Goal: Task Accomplishment & Management: Manage account settings

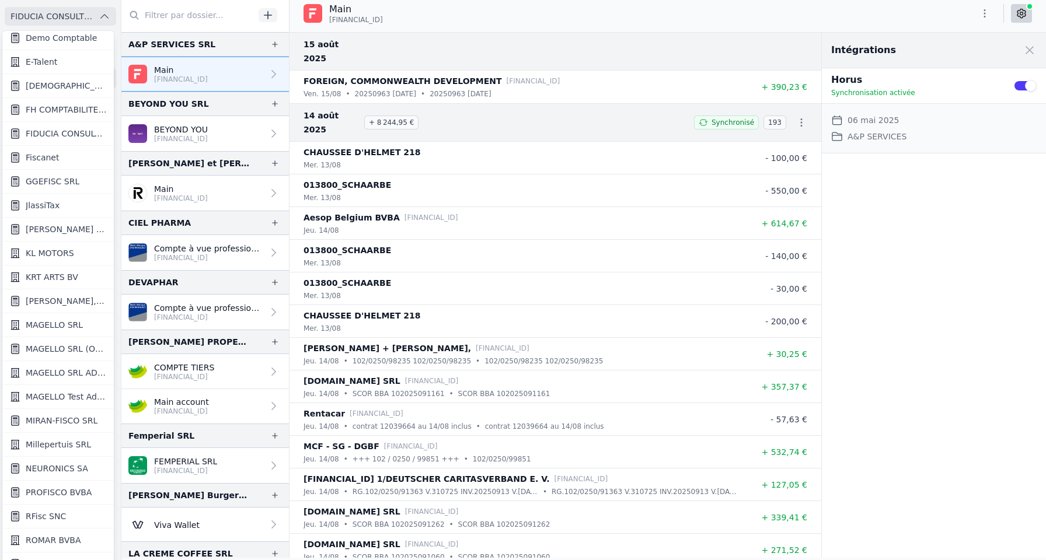
scroll to position [829, 0]
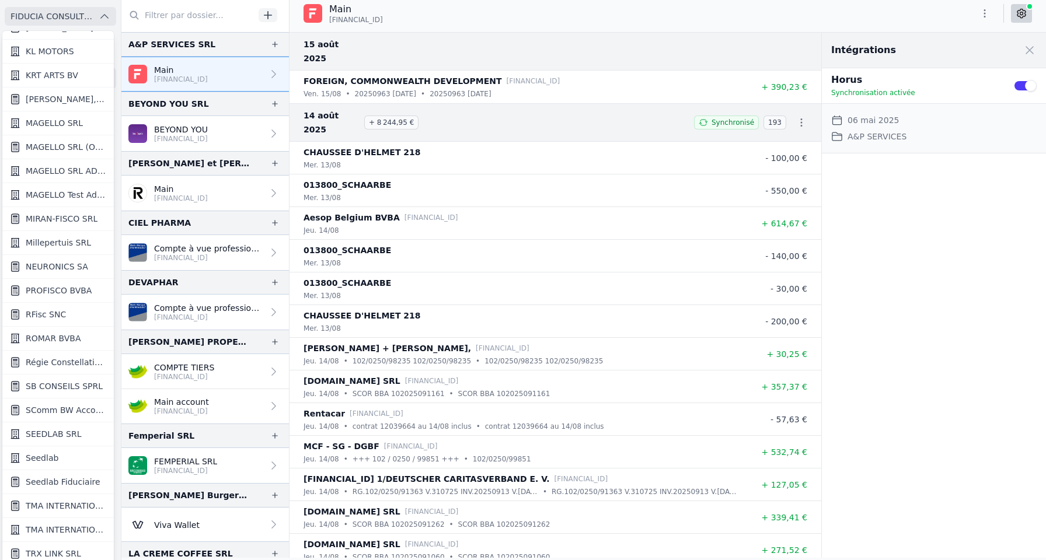
click at [46, 462] on span "Seedlab" at bounding box center [42, 458] width 33 height 12
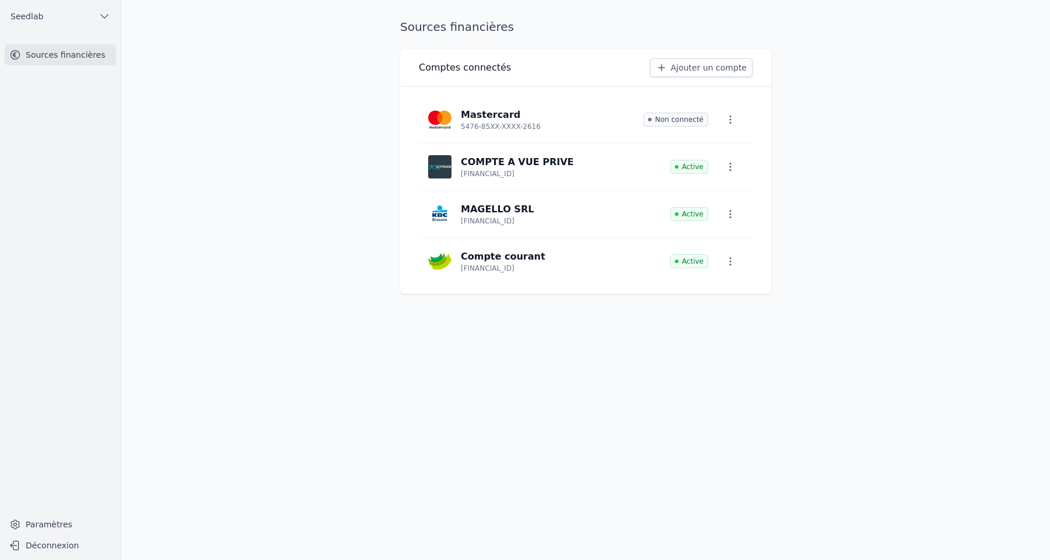
click at [730, 260] on icon "button" at bounding box center [731, 262] width 12 height 12
click at [702, 314] on button "Supprimer" at bounding box center [710, 312] width 77 height 23
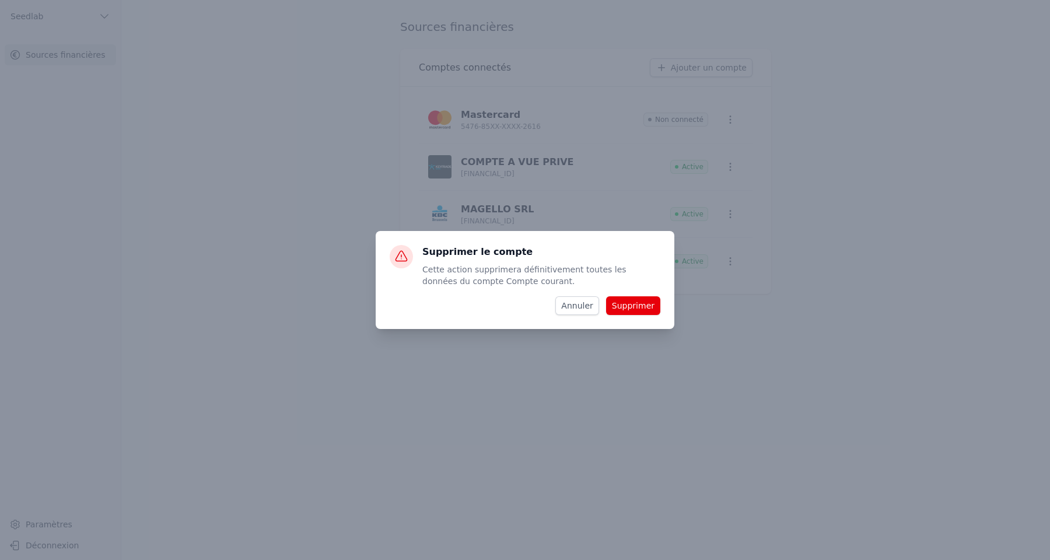
click at [630, 307] on button "Supprimer" at bounding box center [633, 305] width 54 height 19
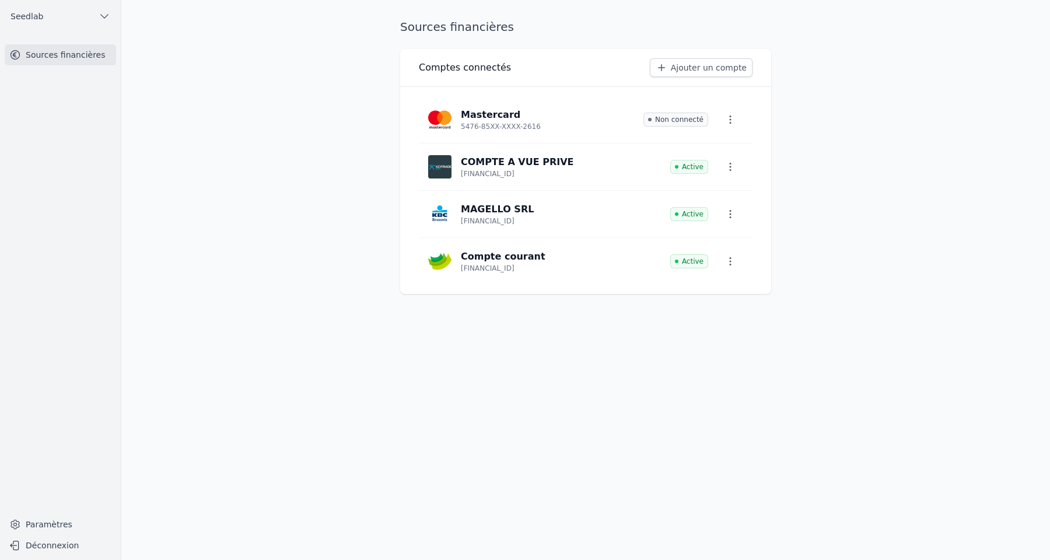
click at [43, 527] on link "Paramètres" at bounding box center [60, 524] width 111 height 19
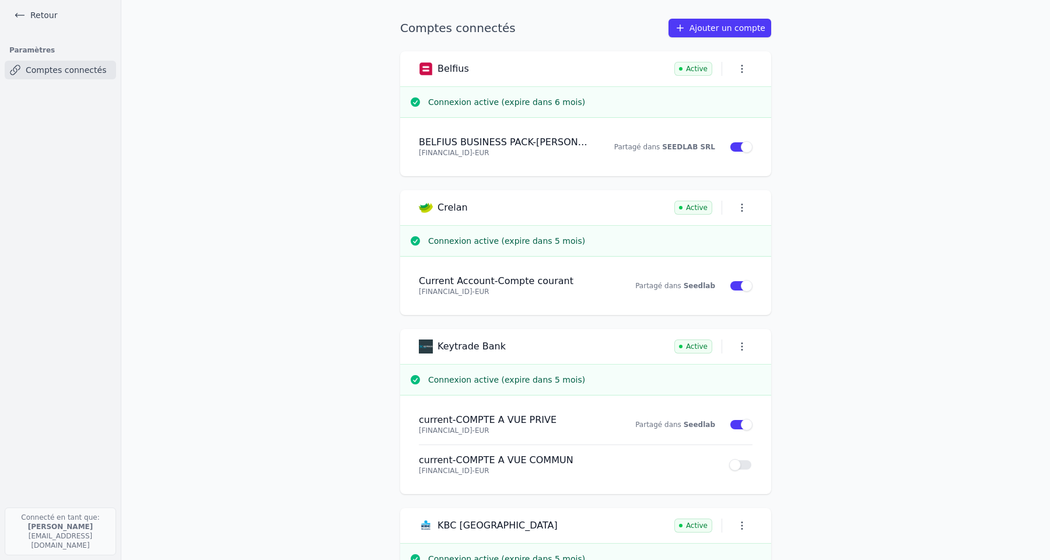
click at [745, 207] on icon "button" at bounding box center [742, 208] width 12 height 12
click at [719, 258] on button "Supprimer" at bounding box center [718, 256] width 76 height 23
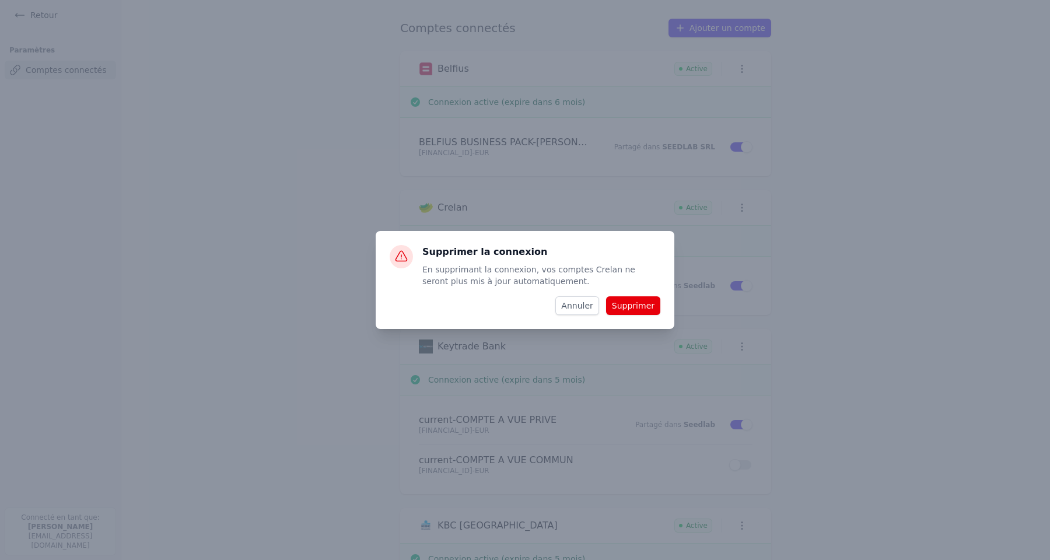
click at [646, 301] on button "Supprimer" at bounding box center [633, 305] width 54 height 19
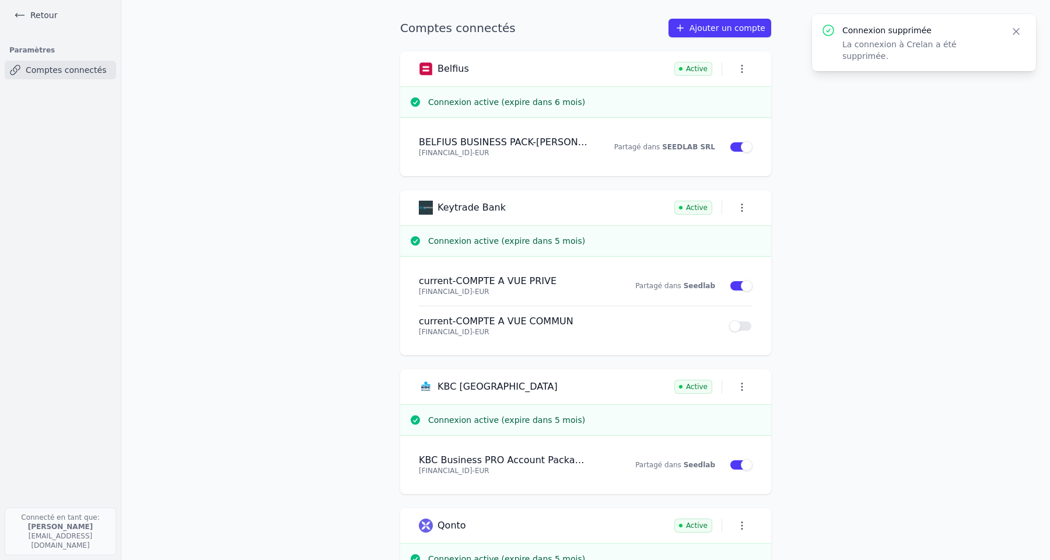
click at [1017, 34] on icon "button" at bounding box center [1017, 32] width 12 height 12
click at [40, 12] on link "Retour" at bounding box center [35, 15] width 53 height 16
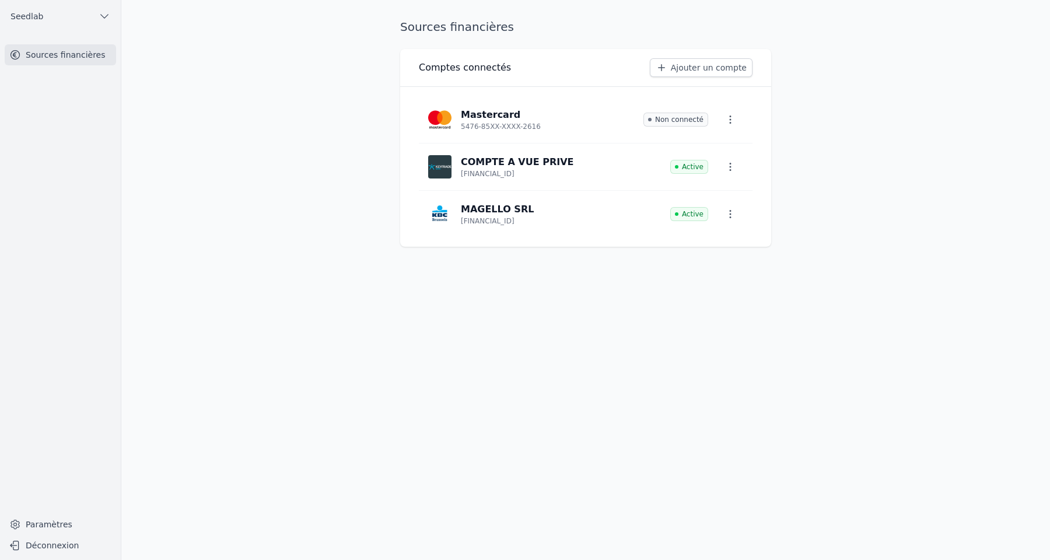
click at [40, 12] on span "Seedlab" at bounding box center [27, 17] width 33 height 12
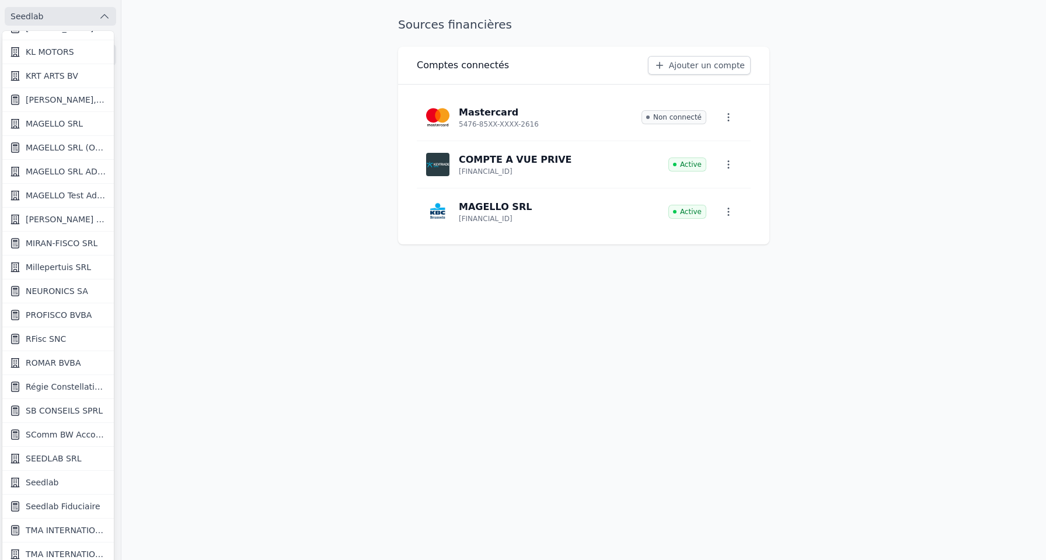
scroll to position [853, 0]
click at [75, 315] on link "RFisc SNC" at bounding box center [57, 315] width 111 height 24
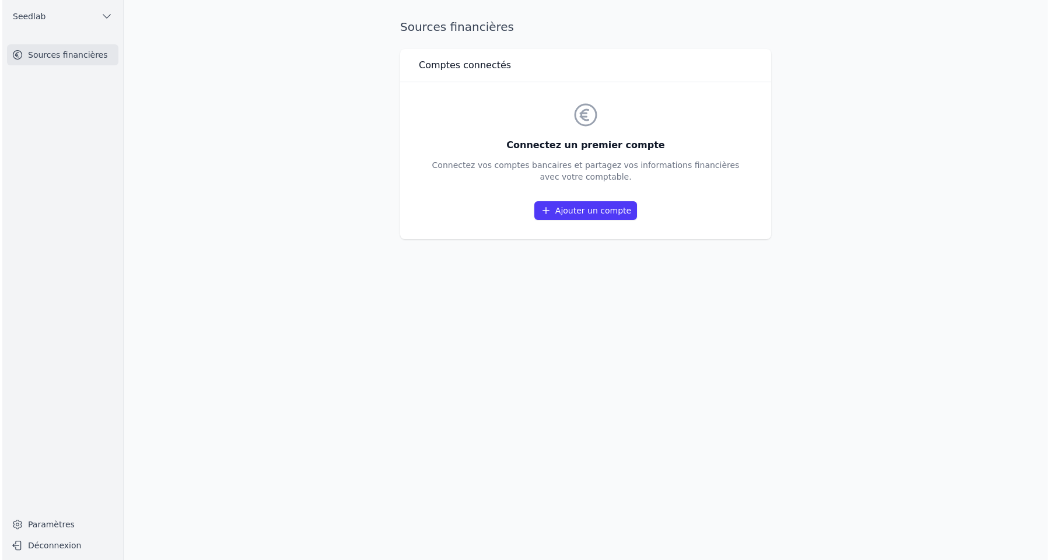
scroll to position [0, 0]
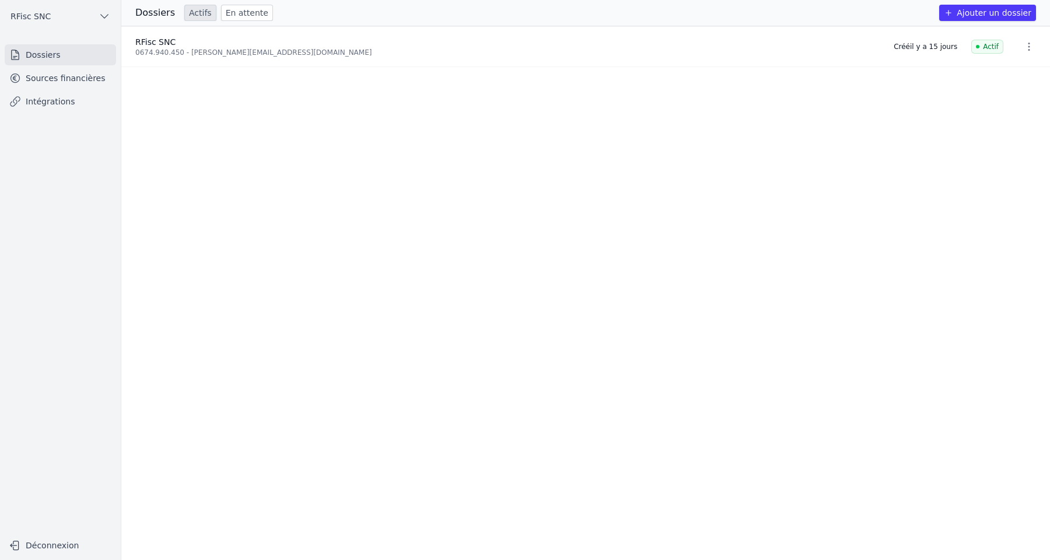
click at [90, 80] on link "Sources financières" at bounding box center [60, 78] width 111 height 21
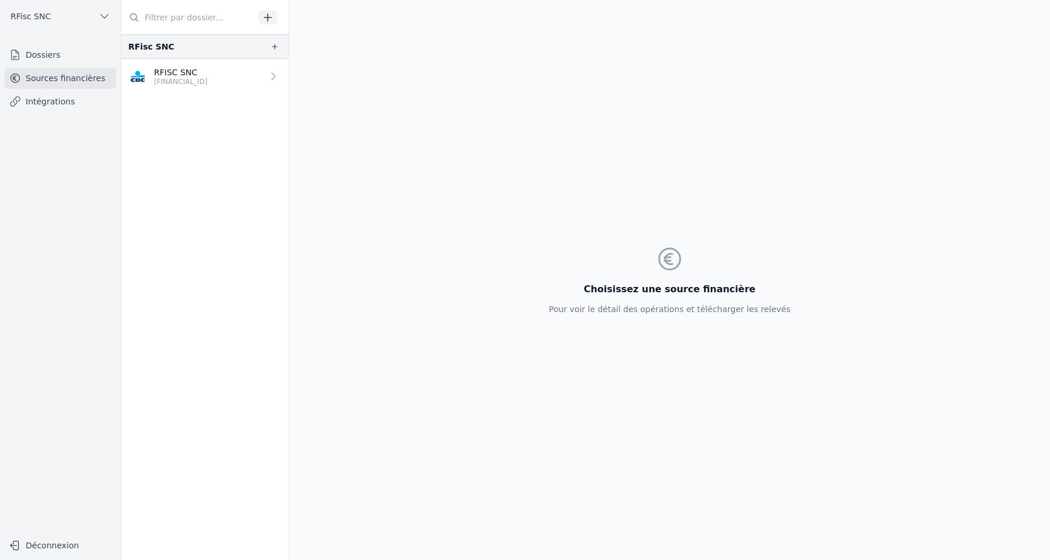
click at [208, 79] on p "BE34 7320 6781 6690" at bounding box center [181, 81] width 54 height 9
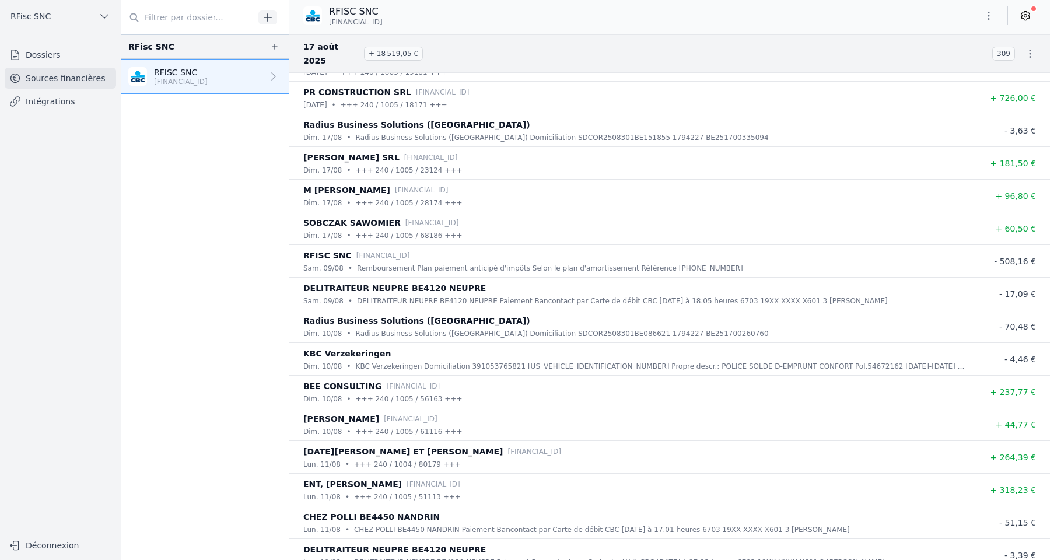
scroll to position [243, 0]
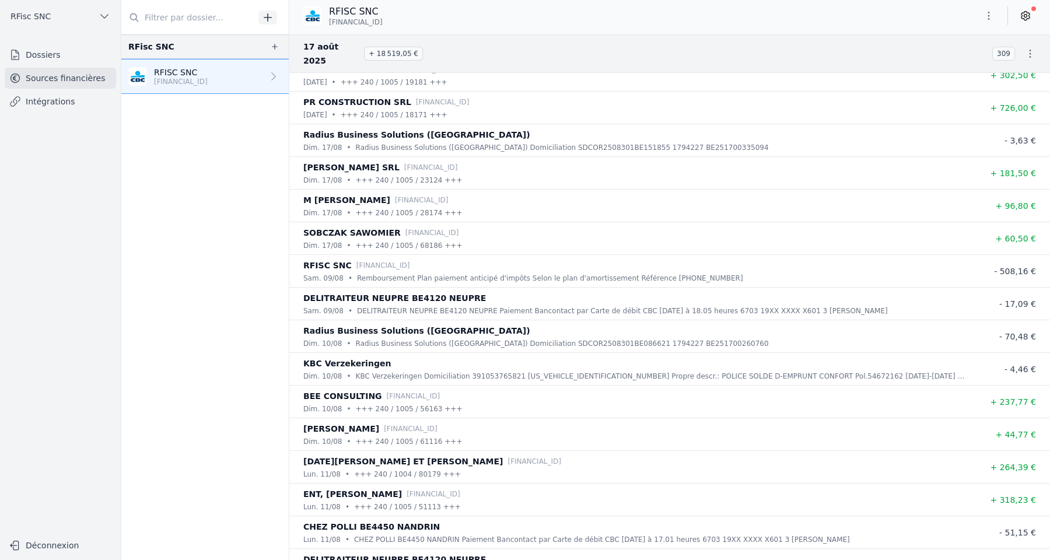
click at [508, 160] on div "EMERIC HUMBLET SRL BE19 6528 2811 1112" at bounding box center [634, 167] width 663 height 14
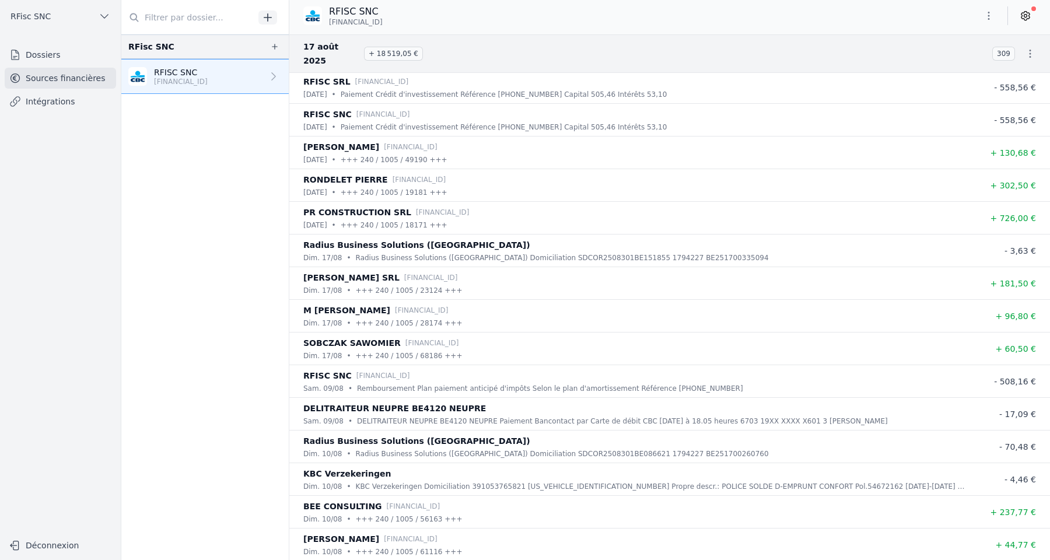
scroll to position [0, 0]
